Goal: Task Accomplishment & Management: Use online tool/utility

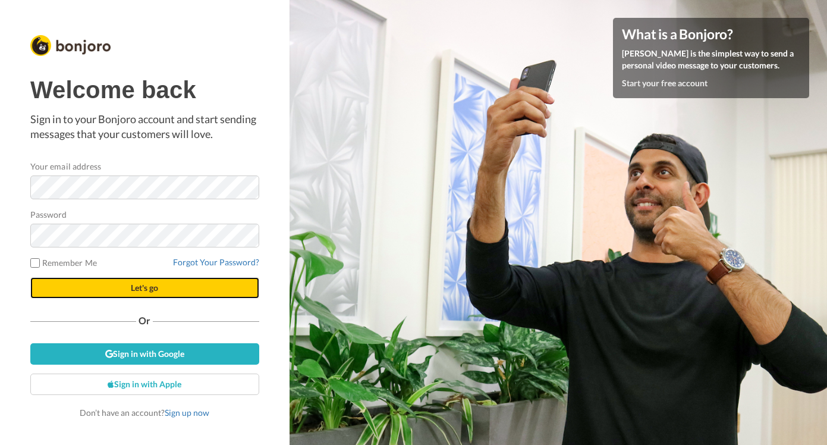
click at [110, 290] on button "Let's go" at bounding box center [144, 287] width 229 height 21
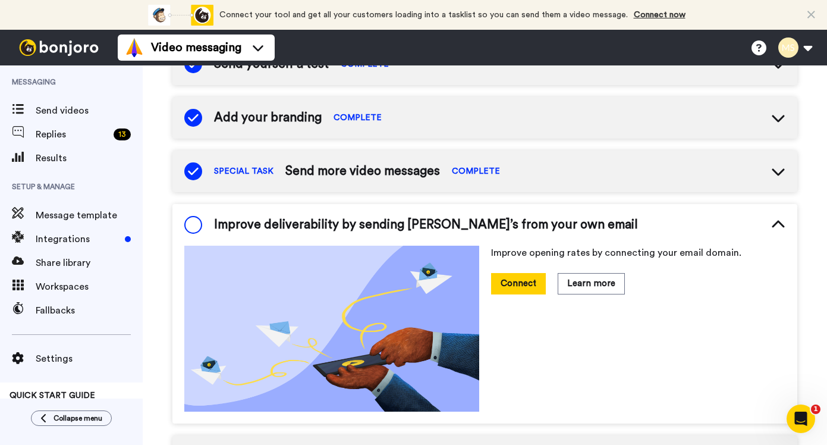
click at [190, 224] on span at bounding box center [193, 225] width 18 height 18
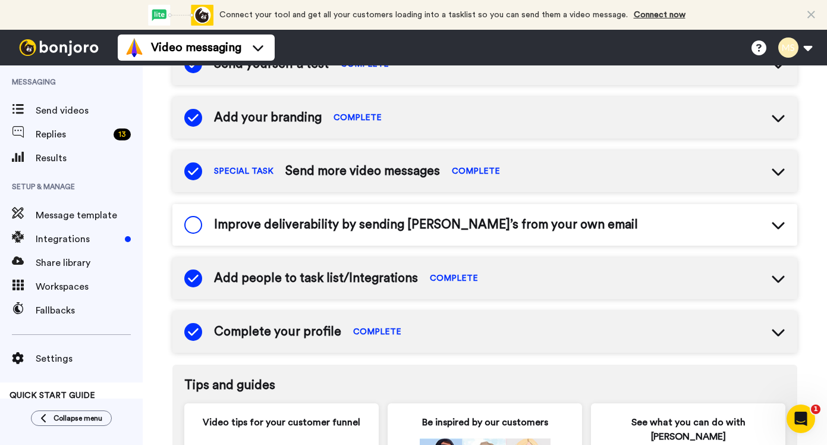
scroll to position [413, 0]
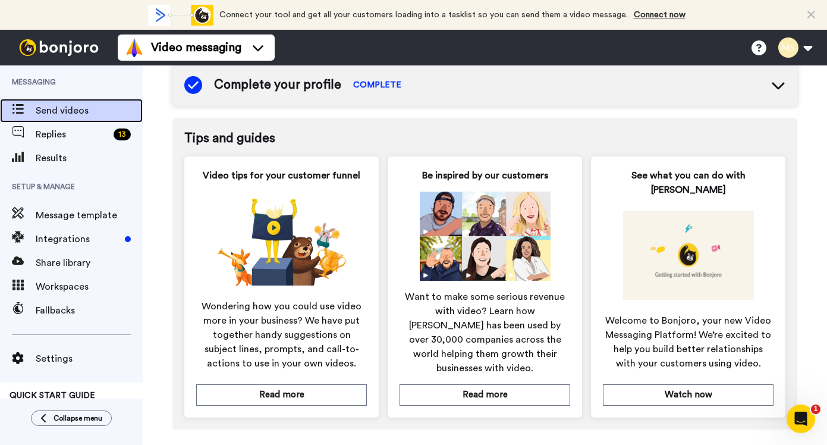
click at [74, 115] on span "Send videos" at bounding box center [89, 110] width 107 height 14
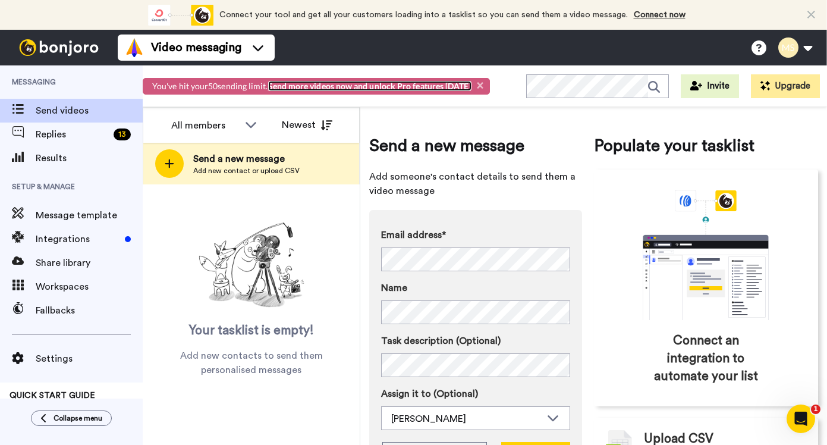
click at [440, 86] on link "Send more videos now and unlock Pro features [DATE]" at bounding box center [369, 86] width 203 height 10
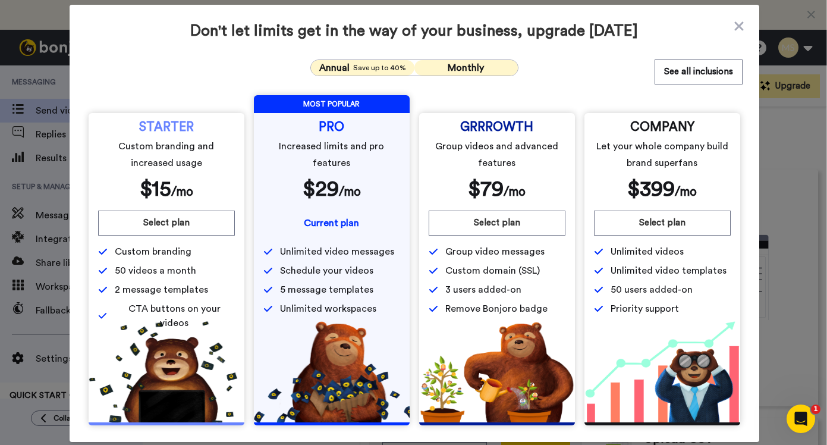
click at [458, 68] on span "Monthly" at bounding box center [466, 68] width 36 height 10
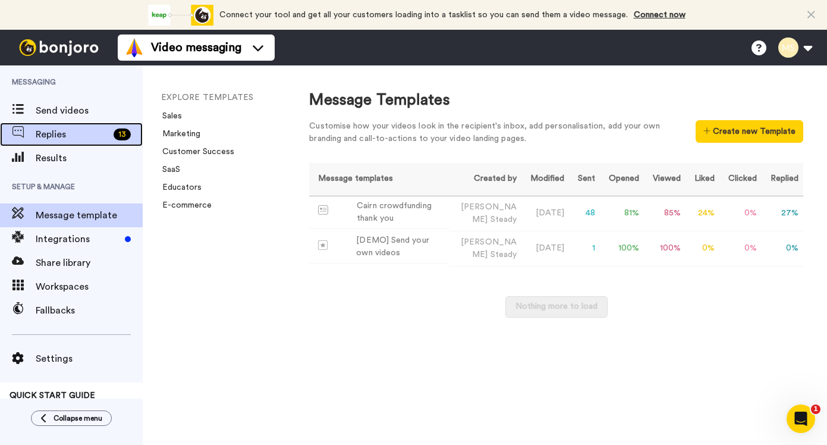
click at [72, 124] on div "Replies 13" at bounding box center [71, 135] width 143 height 24
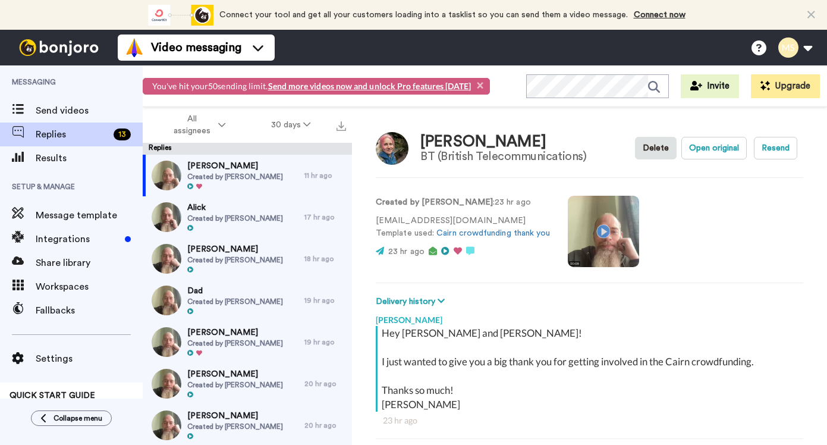
scroll to position [42, 0]
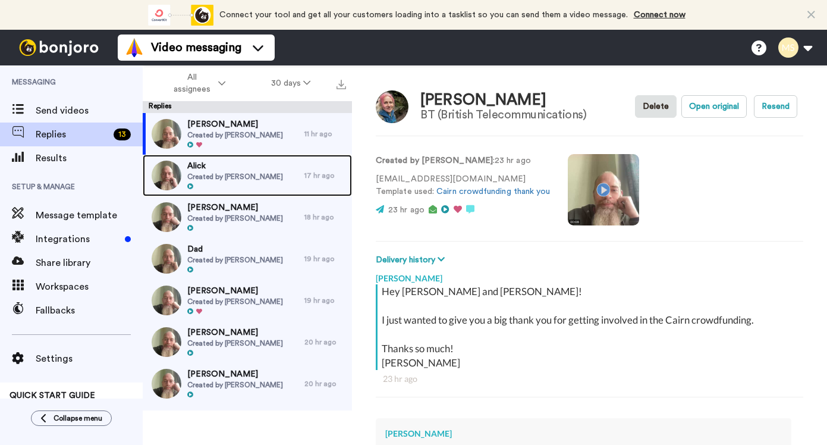
click at [269, 172] on div "Alick Created by Matt Steady" at bounding box center [224, 176] width 162 height 42
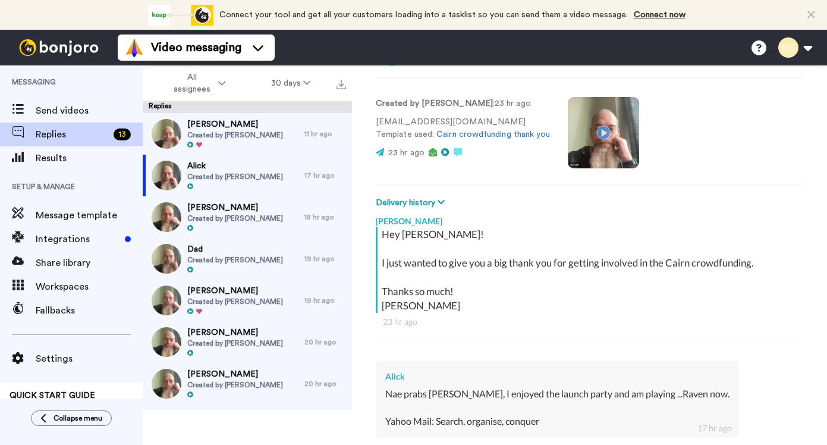
scroll to position [114, 0]
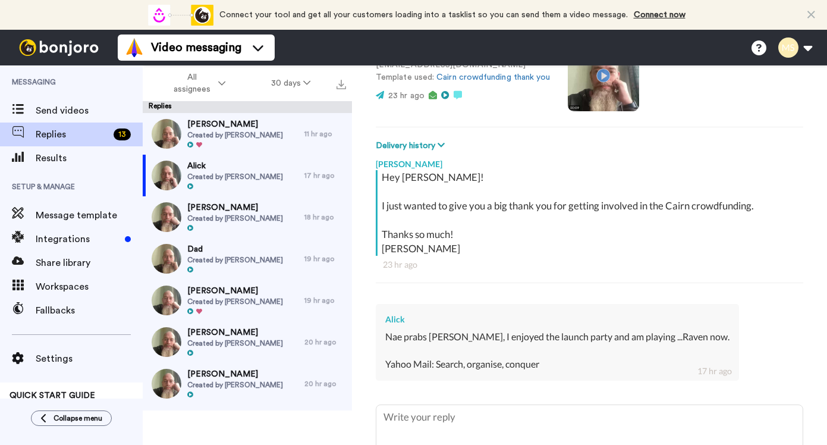
click at [604, 79] on video at bounding box center [603, 75] width 71 height 71
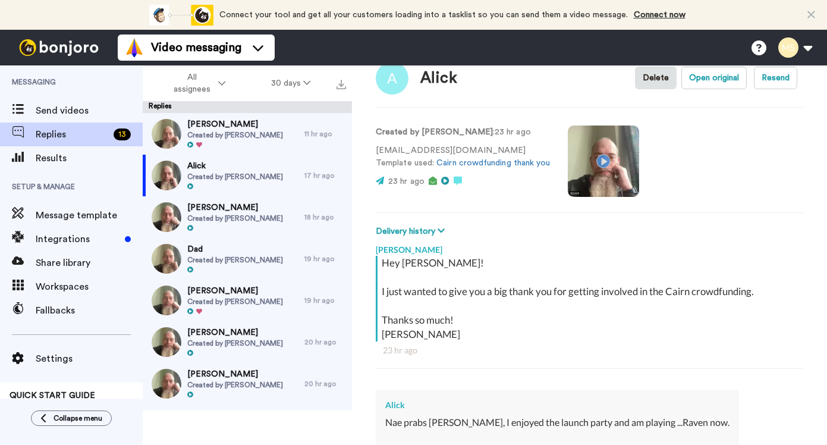
scroll to position [21, 0]
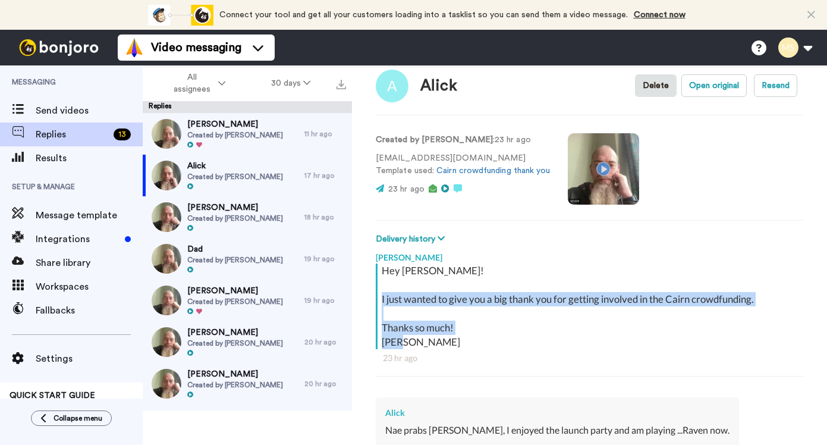
drag, startPoint x: 405, startPoint y: 341, endPoint x: 381, endPoint y: 294, distance: 52.7
click at [382, 294] on div "Hey Alick! I just wanted to give you a big thank you for getting involved in th…" at bounding box center [591, 306] width 419 height 86
copy div "I just wanted to give you a big thank you for getting involved in the Cairn cro…"
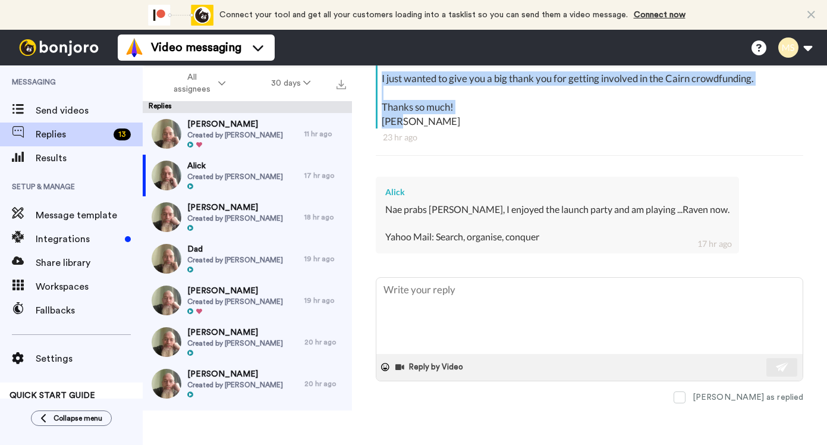
scroll to position [12, 0]
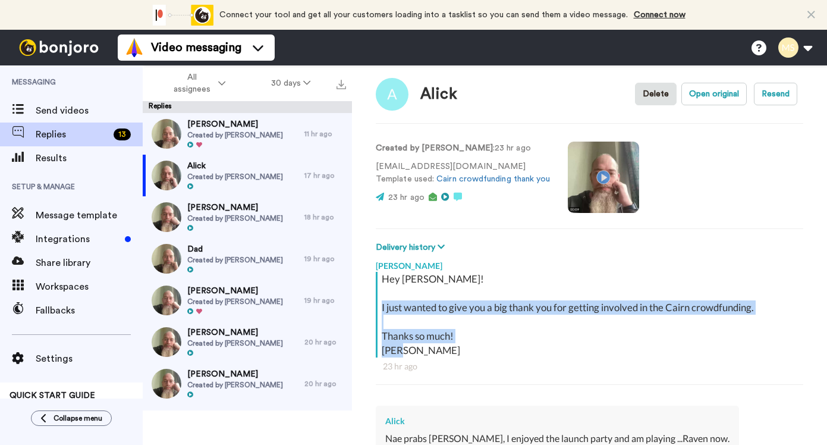
click at [601, 193] on video at bounding box center [603, 177] width 71 height 71
click at [276, 175] on div "Alick Created by Matt Steady" at bounding box center [224, 176] width 162 height 42
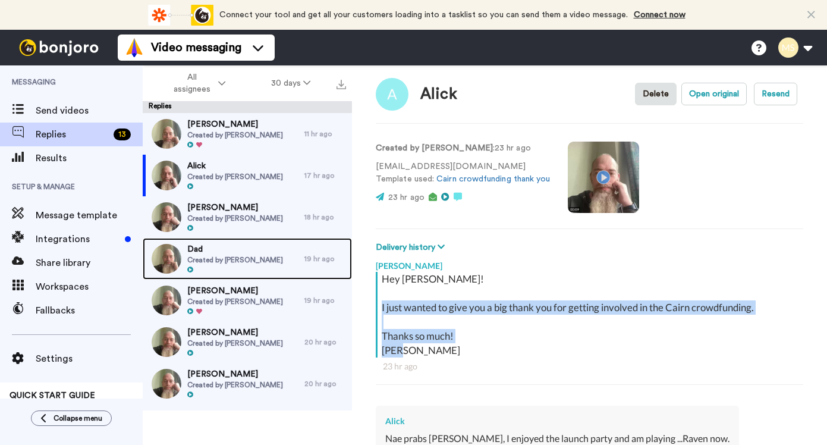
click at [241, 243] on span "Dad" at bounding box center [235, 249] width 96 height 12
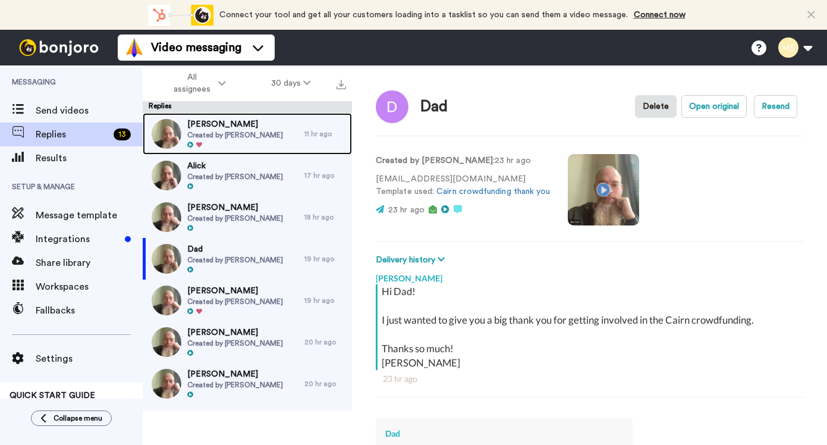
click at [212, 127] on span "[PERSON_NAME]" at bounding box center [235, 124] width 96 height 12
type textarea "x"
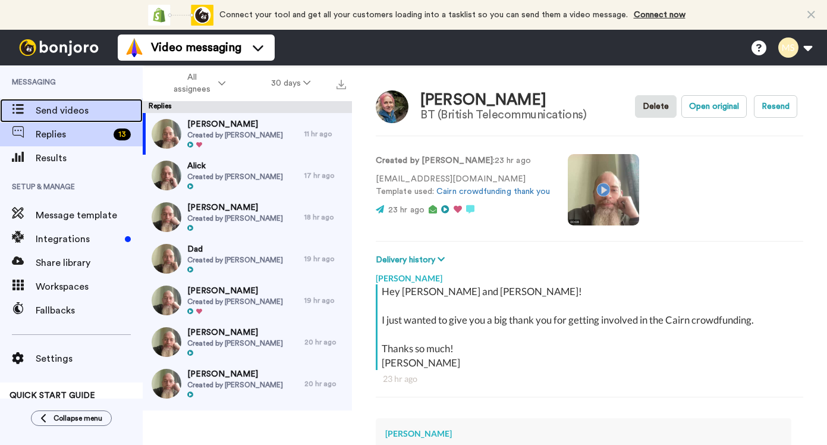
click at [83, 111] on span "Send videos" at bounding box center [89, 110] width 107 height 14
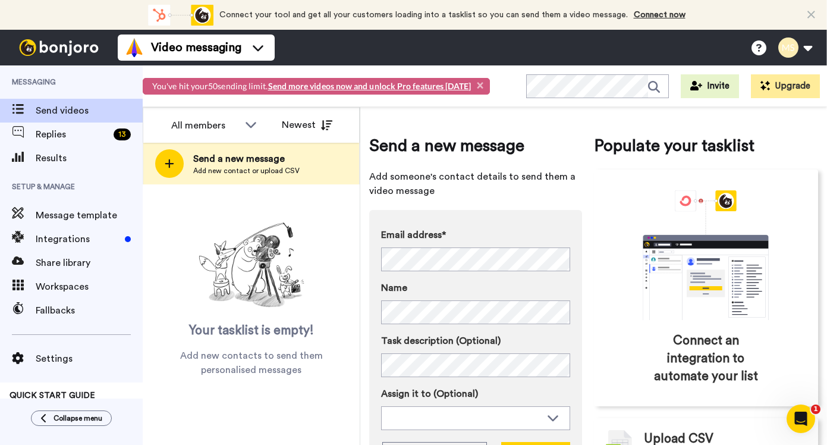
scroll to position [77, 0]
